Goal: Navigation & Orientation: Find specific page/section

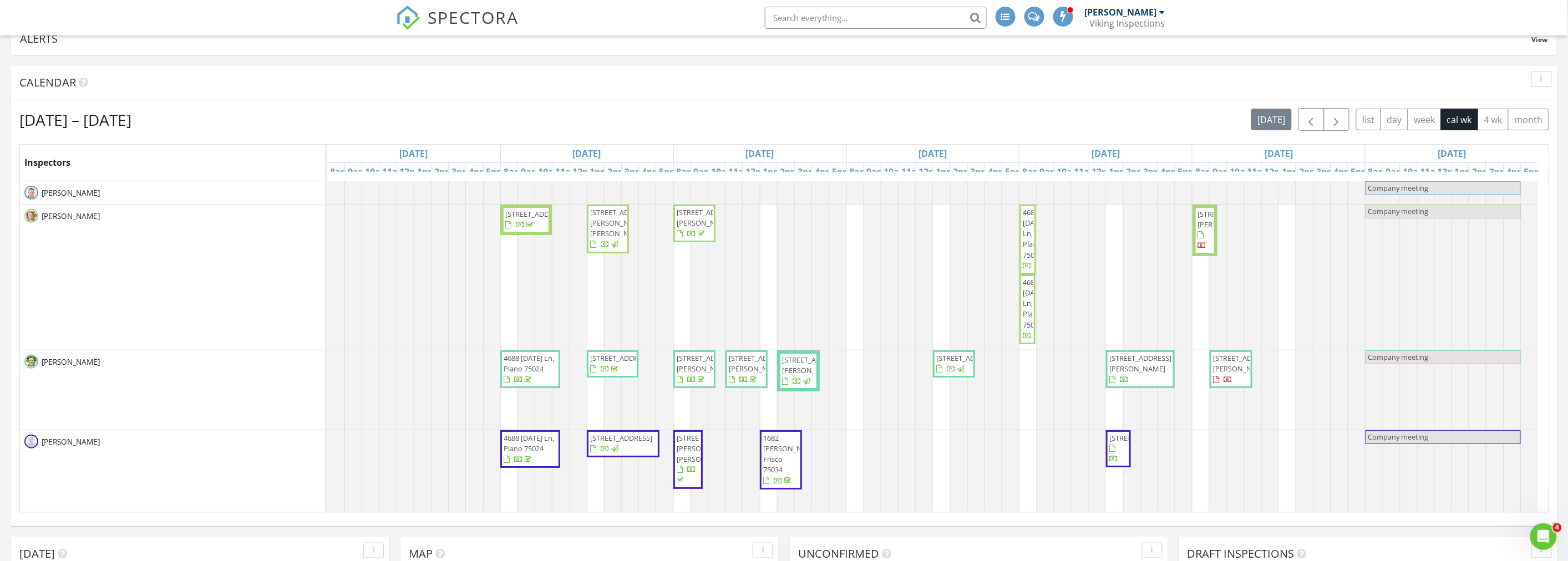
scroll to position [1999, 1588]
click at [1544, 81] on div "button" at bounding box center [1541, 79] width 10 height 8
click at [1533, 103] on div "Refresh" at bounding box center [1531, 105] width 40 height 13
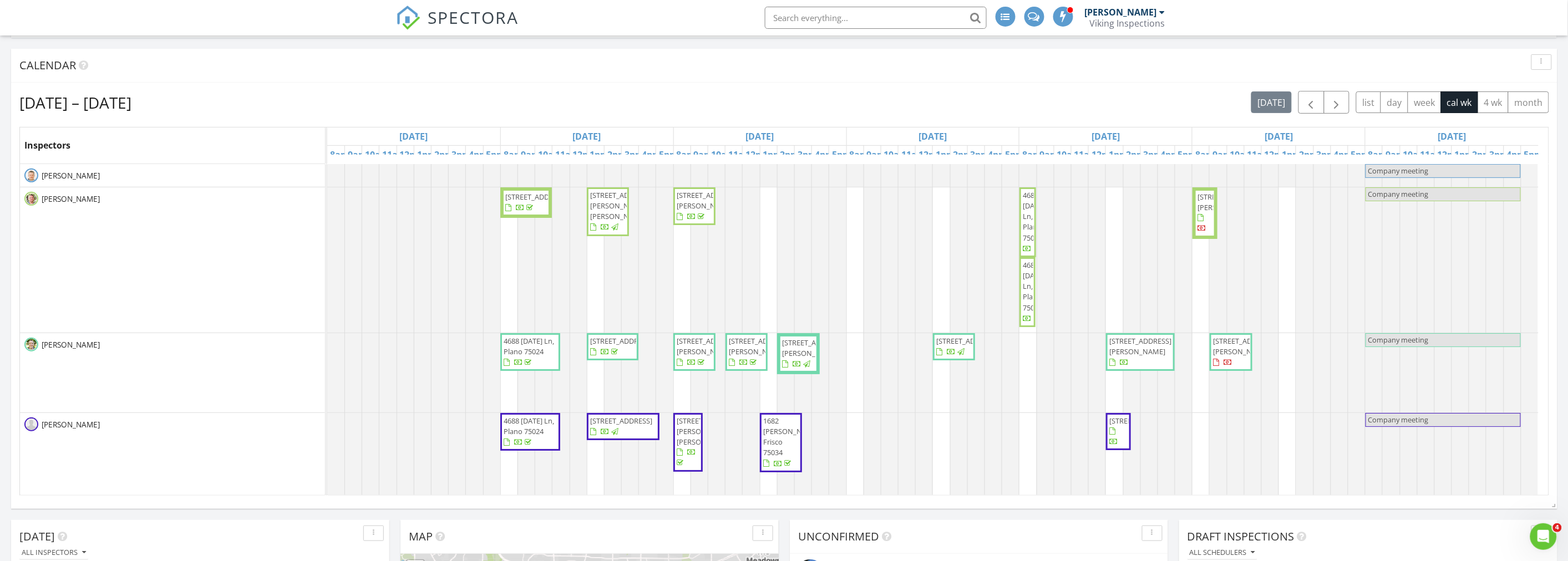
scroll to position [123, 0]
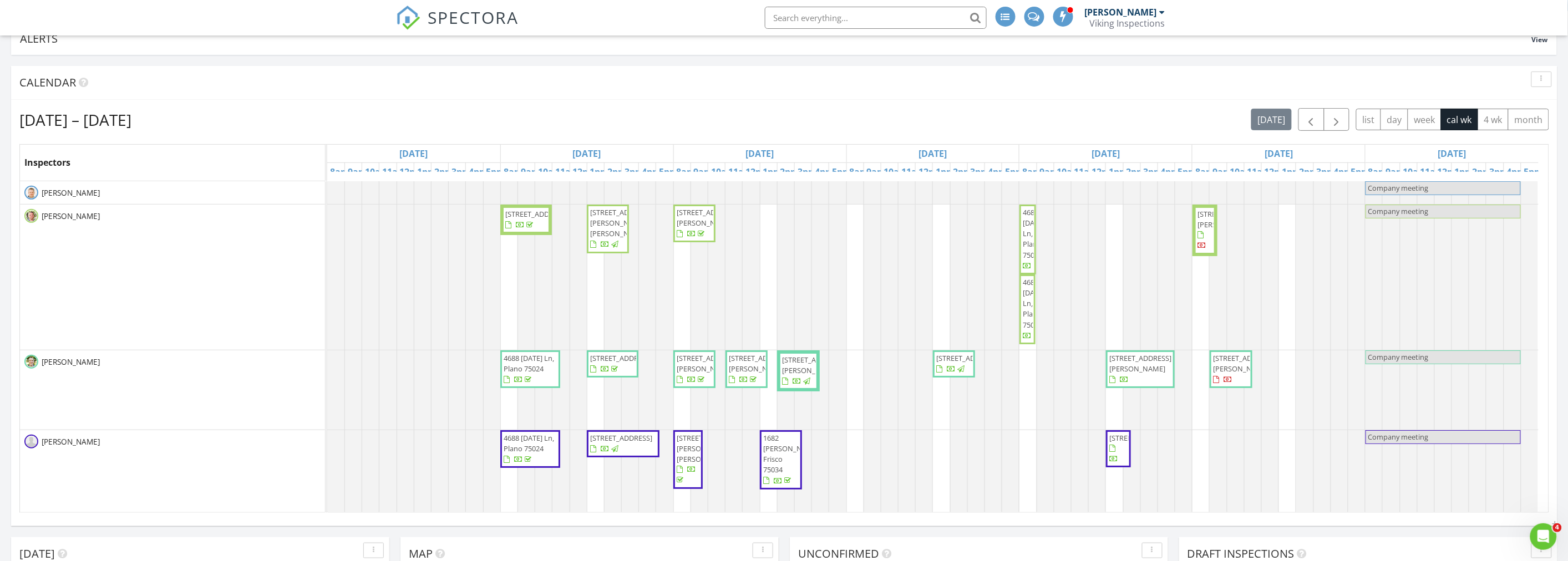
click at [204, 85] on div "Calendar" at bounding box center [776, 82] width 1513 height 16
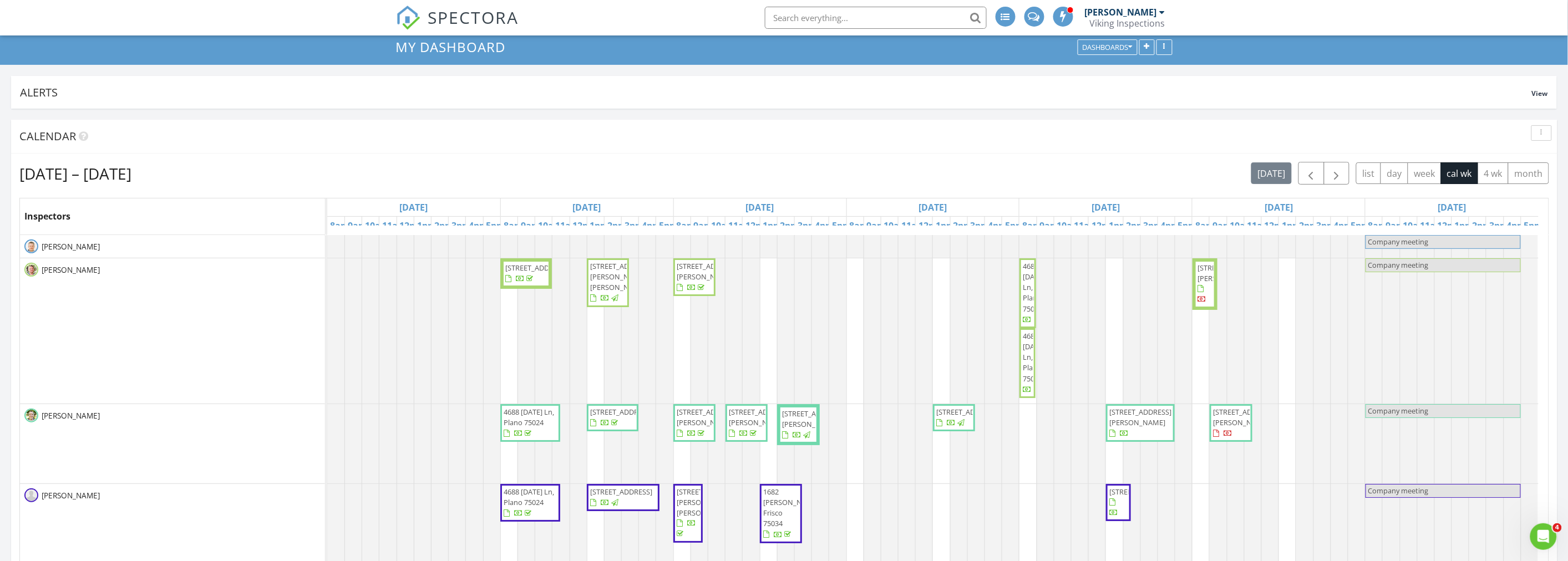
scroll to position [0, 0]
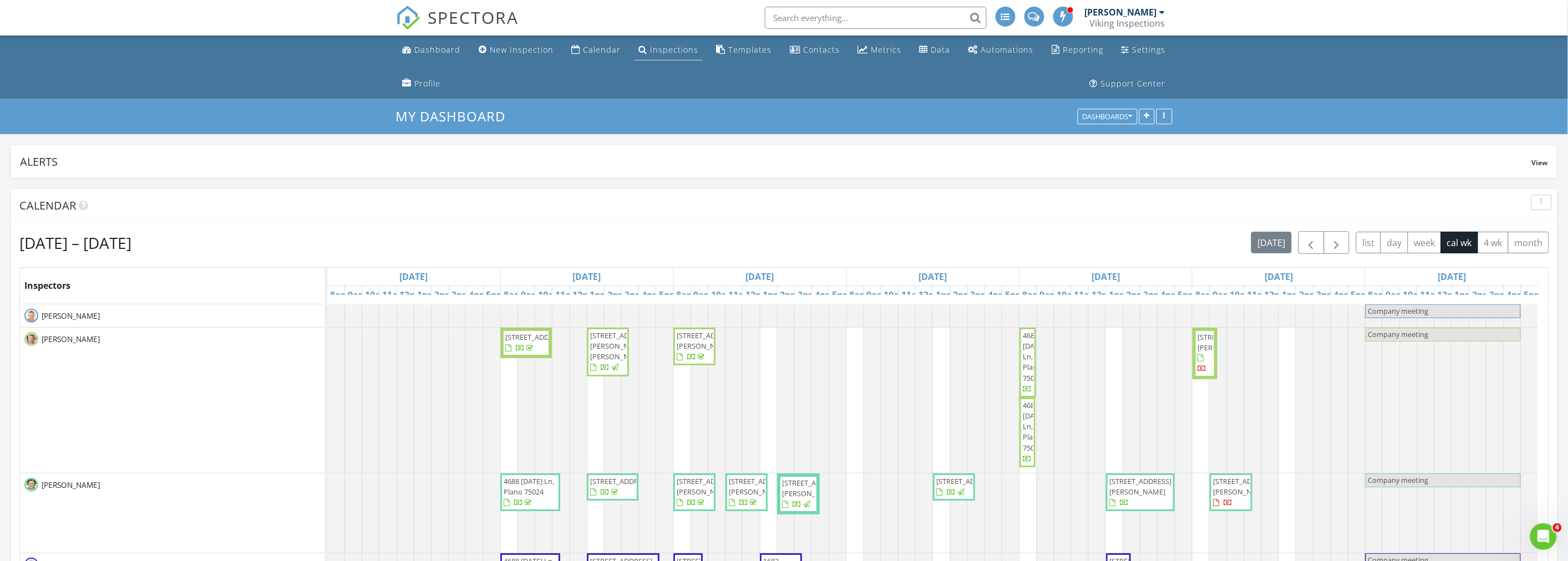
click at [677, 50] on div "Inspections" at bounding box center [674, 49] width 48 height 10
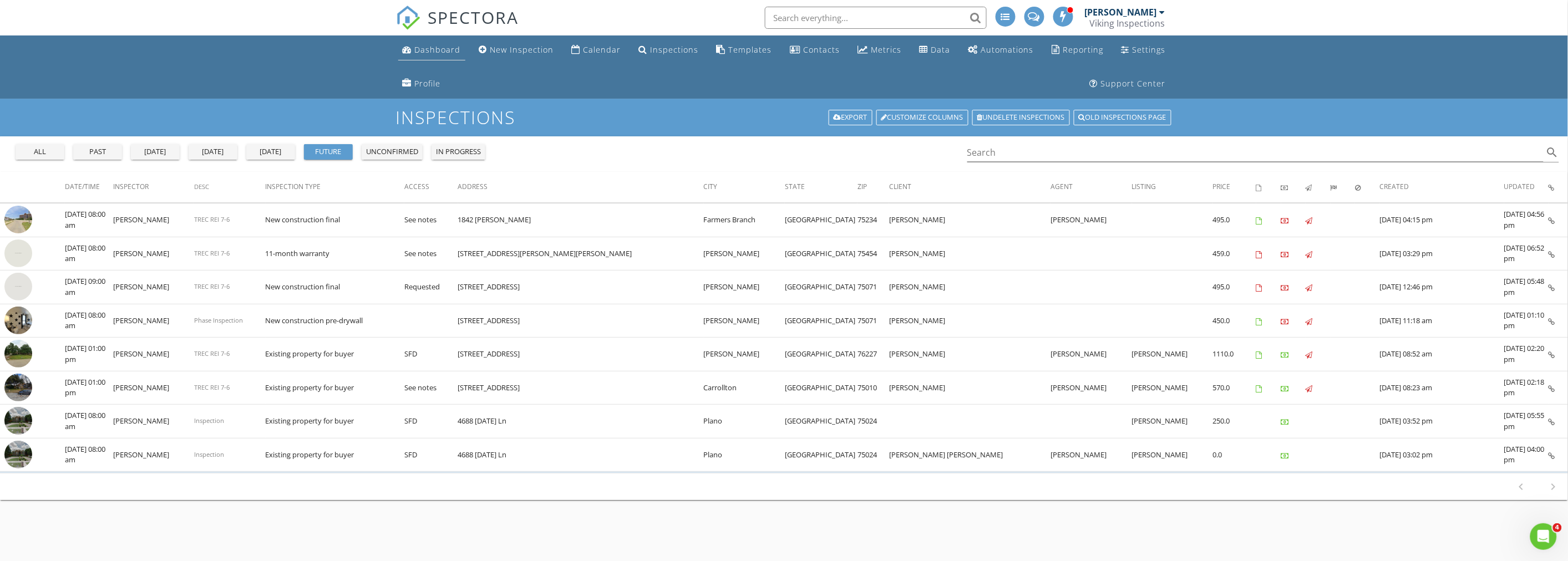
click at [429, 47] on div "Dashboard" at bounding box center [438, 49] width 46 height 10
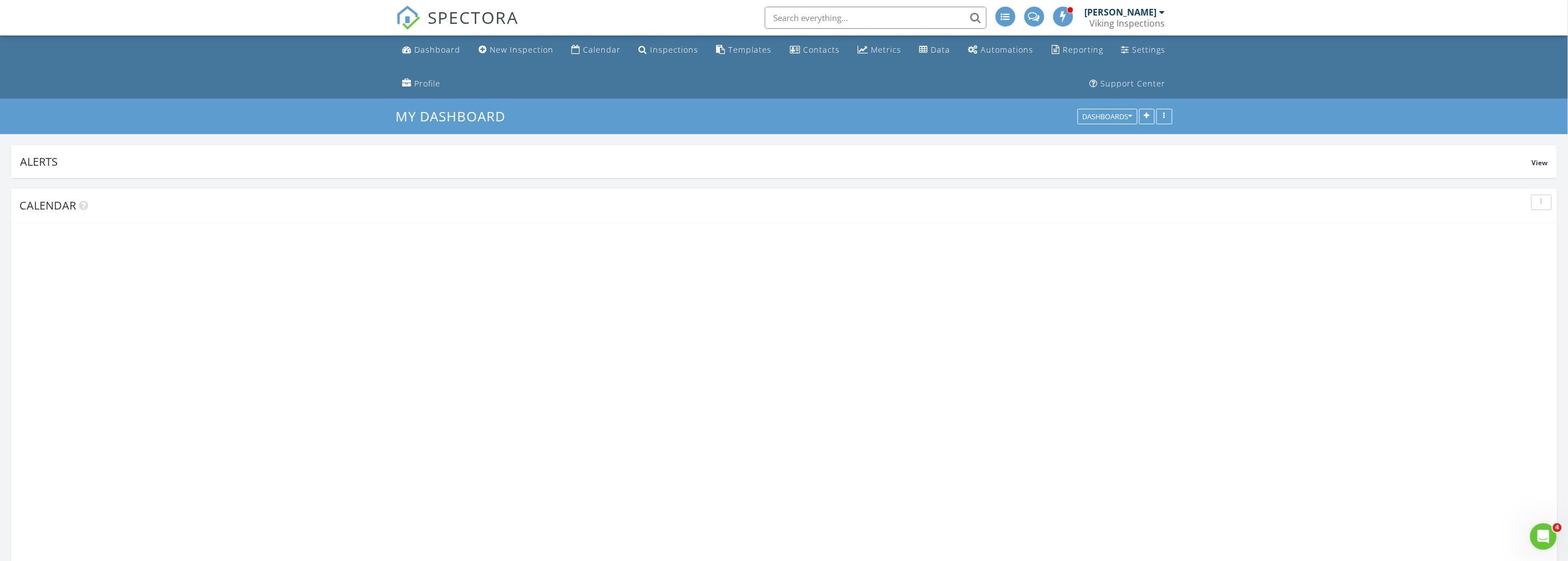
scroll to position [1999, 1588]
